Goal: Use online tool/utility: Utilize a website feature to perform a specific function

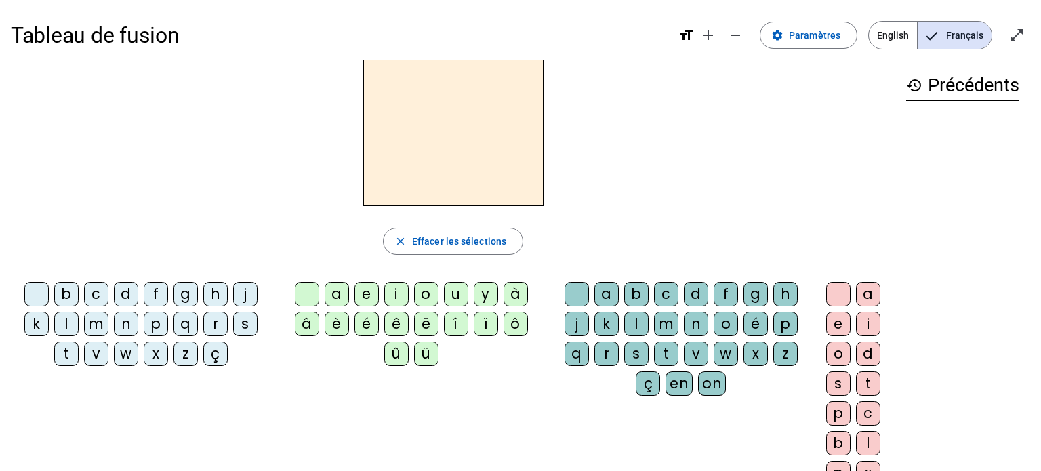
click at [150, 321] on div "p" at bounding box center [156, 324] width 24 height 24
click at [398, 292] on div "i" at bounding box center [396, 294] width 24 height 24
click at [608, 345] on div "r" at bounding box center [606, 353] width 24 height 24
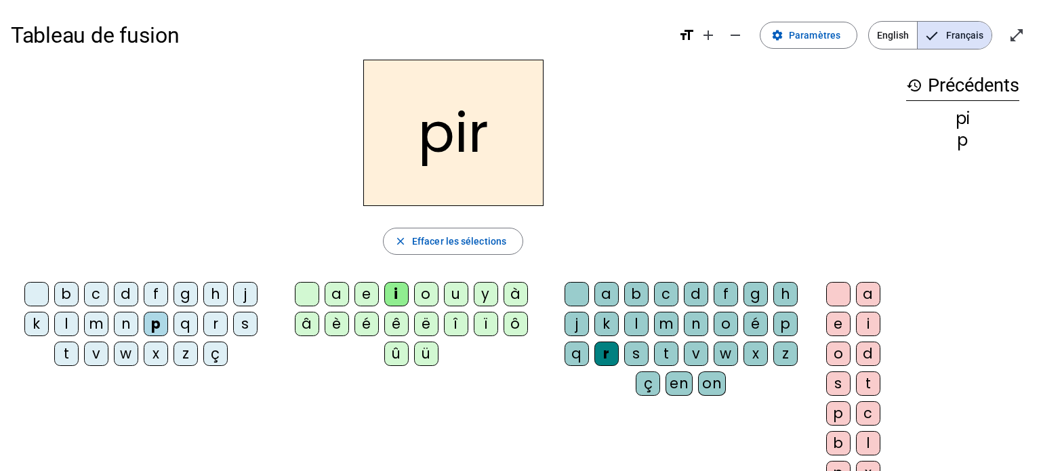
click at [839, 320] on div "e" at bounding box center [838, 324] width 24 height 24
click at [99, 289] on div "c" at bounding box center [96, 294] width 24 height 24
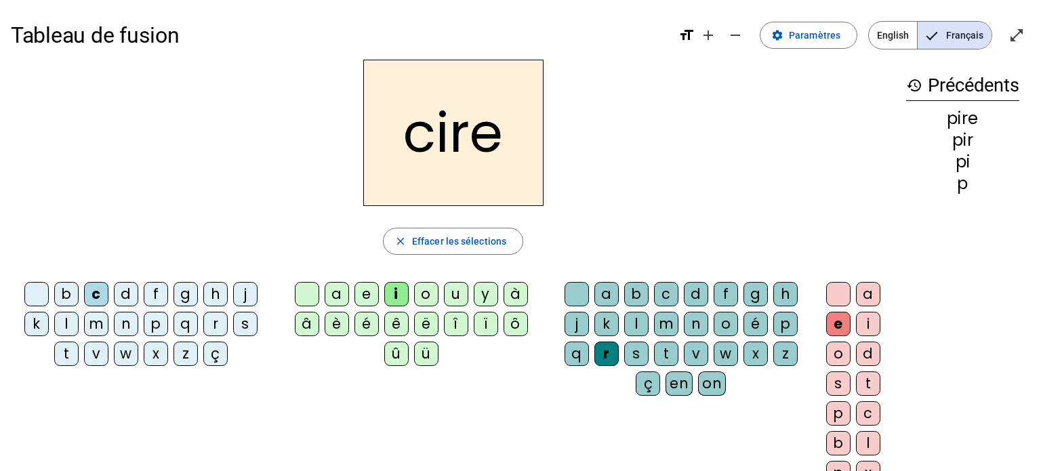
click at [209, 322] on div "r" at bounding box center [215, 324] width 24 height 24
click at [93, 353] on div "v" at bounding box center [96, 353] width 24 height 24
click at [71, 313] on div "l" at bounding box center [66, 324] width 24 height 24
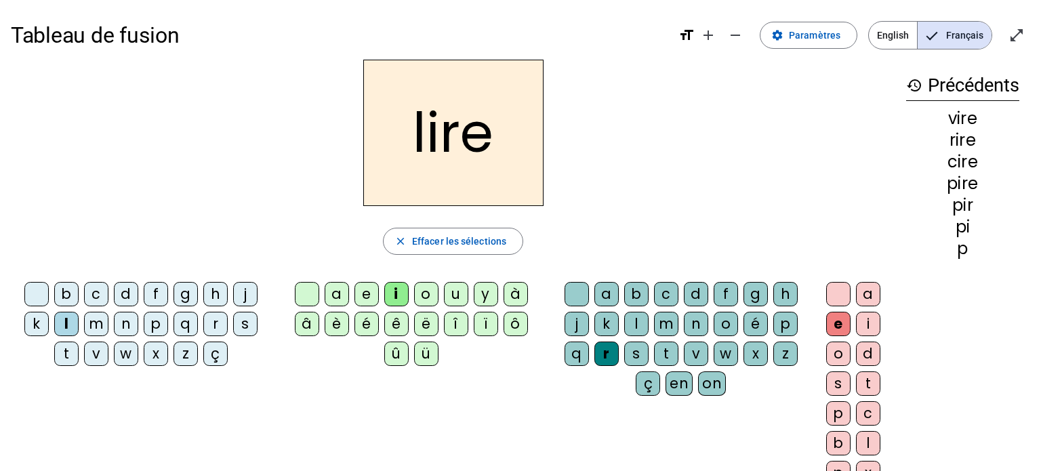
click at [70, 354] on div "t" at bounding box center [66, 353] width 24 height 24
click at [753, 291] on div "g" at bounding box center [755, 294] width 24 height 24
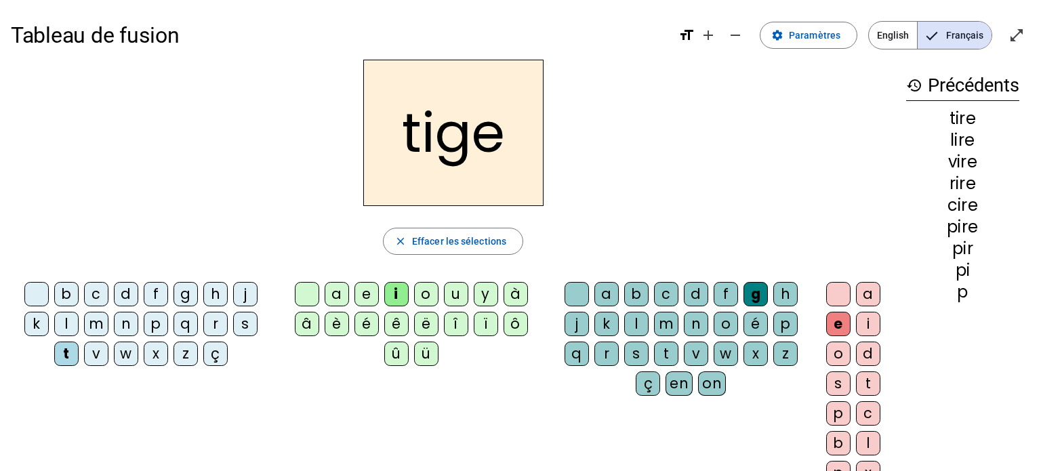
click at [785, 322] on div "p" at bounding box center [785, 324] width 24 height 24
click at [755, 289] on div "g" at bounding box center [755, 294] width 24 height 24
click at [140, 323] on letter-bubble "n" at bounding box center [129, 327] width 30 height 30
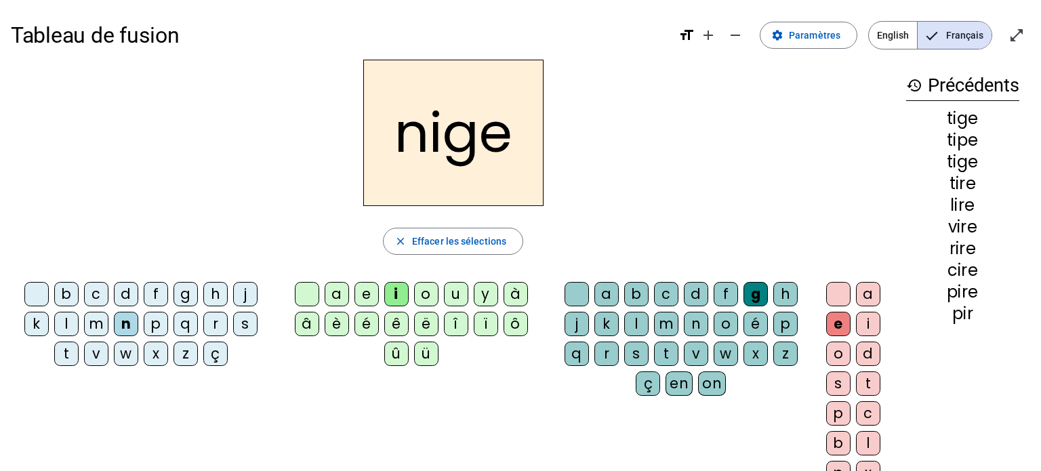
click at [149, 324] on div "p" at bounding box center [156, 324] width 24 height 24
click at [150, 297] on div "f" at bounding box center [156, 294] width 24 height 24
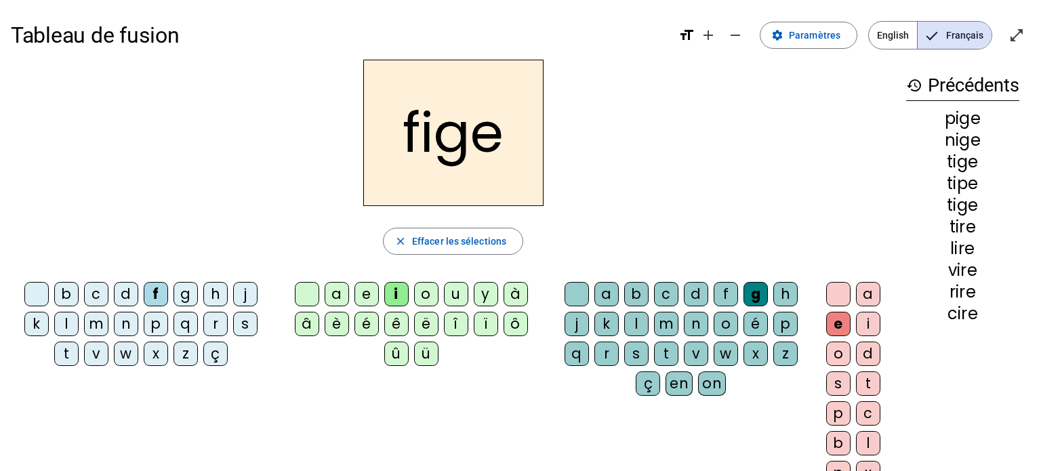
click at [748, 349] on div "x" at bounding box center [755, 353] width 24 height 24
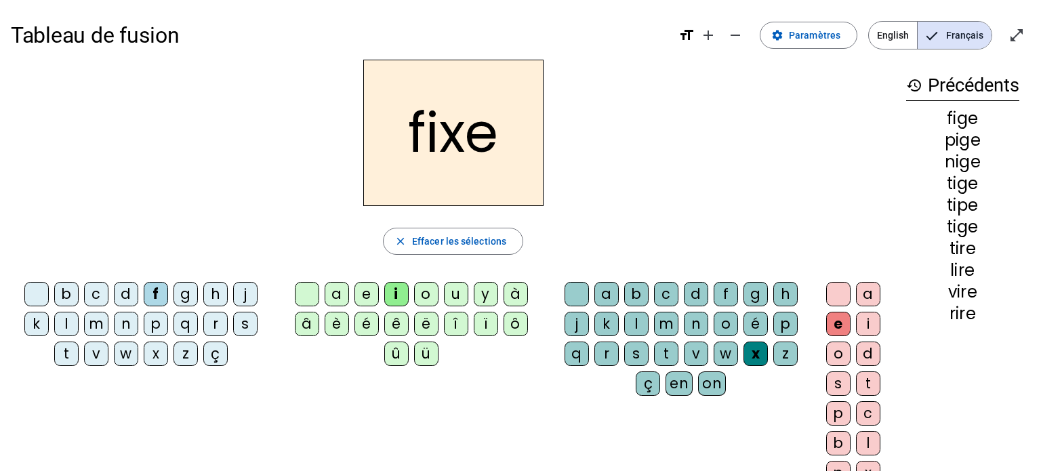
click at [100, 319] on div "m" at bounding box center [96, 324] width 24 height 24
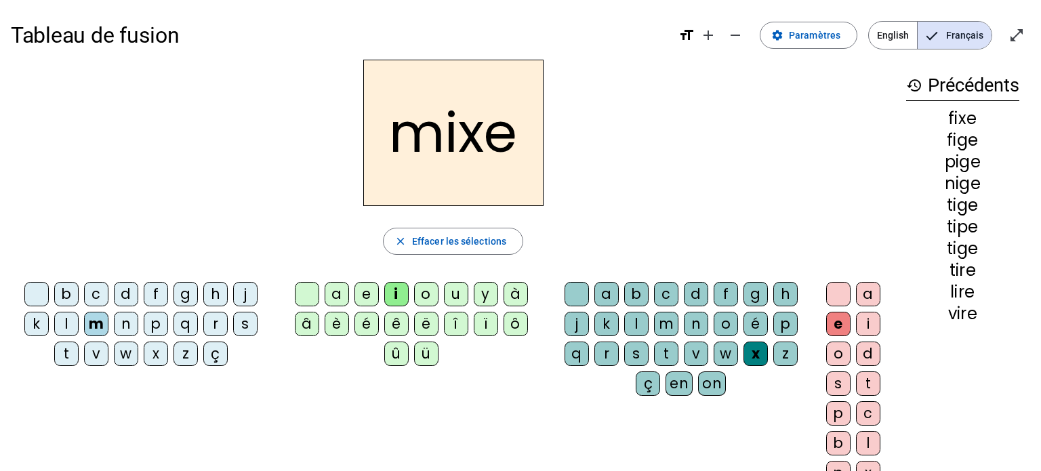
click at [209, 320] on div "r" at bounding box center [215, 324] width 24 height 24
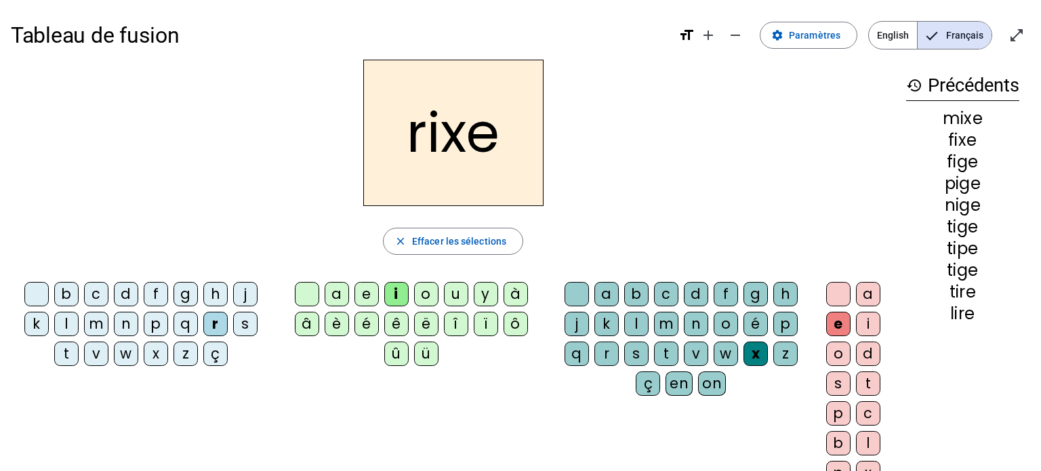
click at [689, 290] on div "d" at bounding box center [696, 294] width 24 height 24
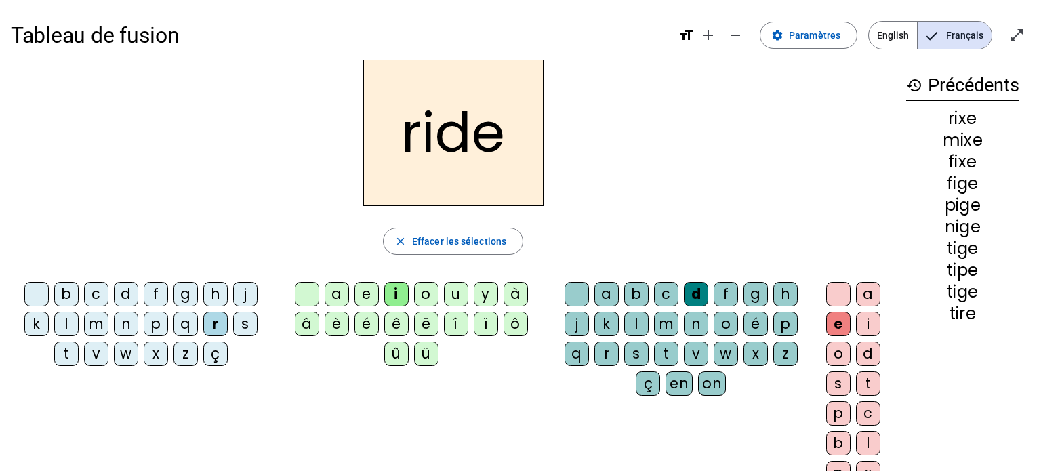
click at [66, 295] on div "b" at bounding box center [66, 294] width 24 height 24
